Goal: Task Accomplishment & Management: Use online tool/utility

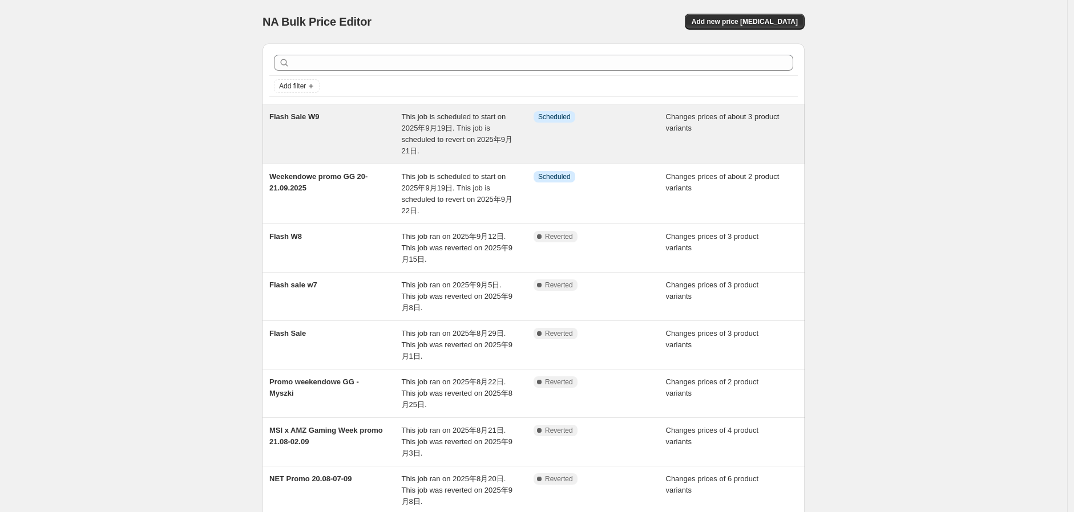
drag, startPoint x: 290, startPoint y: 121, endPoint x: 303, endPoint y: 116, distance: 13.9
click at [303, 116] on span "Flash Sale W9" at bounding box center [294, 116] width 50 height 9
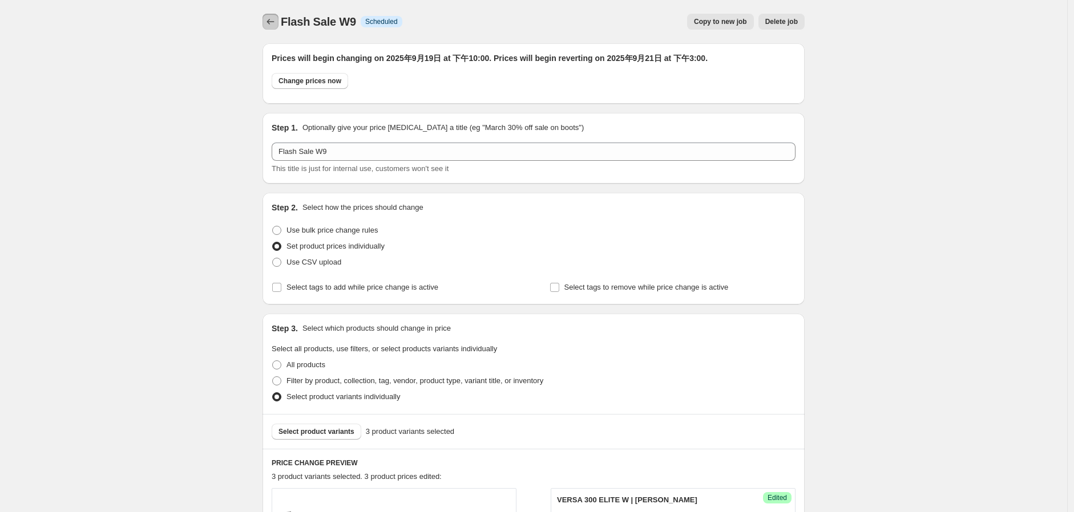
click at [276, 22] on icon "Price change jobs" at bounding box center [270, 21] width 11 height 11
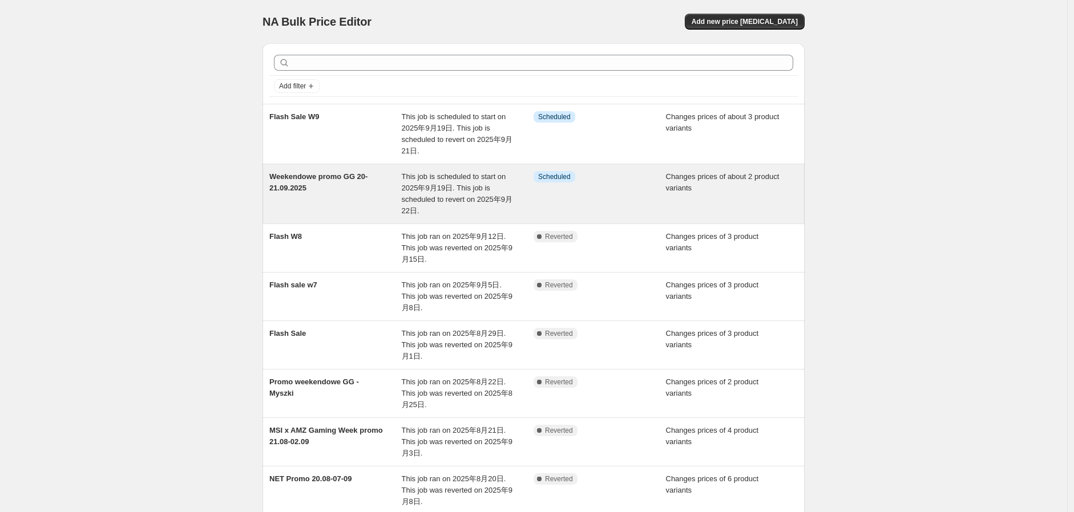
click at [437, 200] on span "This job is scheduled to start on 2025年9月19日. This job is scheduled to revert o…" at bounding box center [457, 193] width 111 height 43
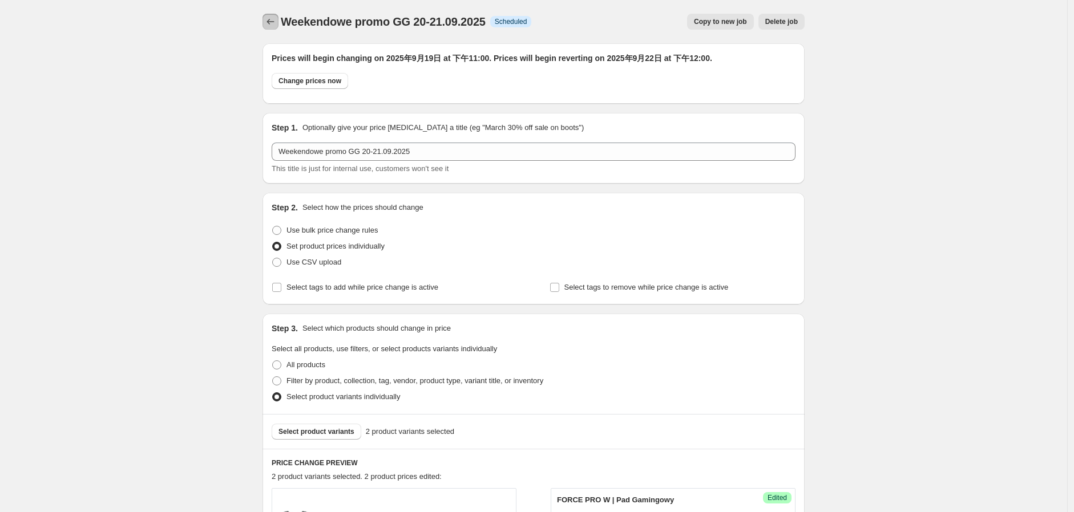
click at [276, 22] on icon "Price change jobs" at bounding box center [270, 21] width 11 height 11
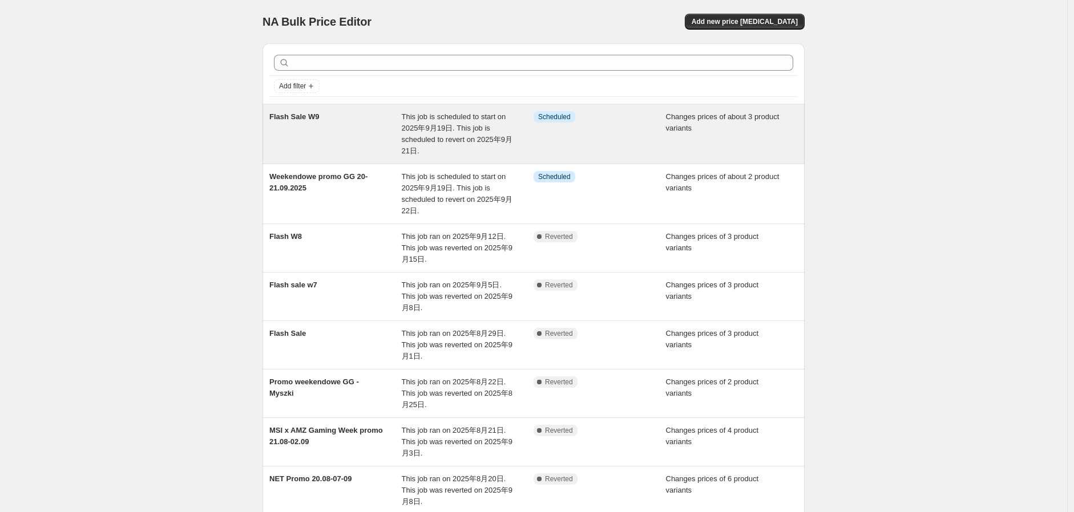
click at [427, 115] on span "This job is scheduled to start on 2025年9月19日. This job is scheduled to revert o…" at bounding box center [457, 133] width 111 height 43
